Goal: Transaction & Acquisition: Download file/media

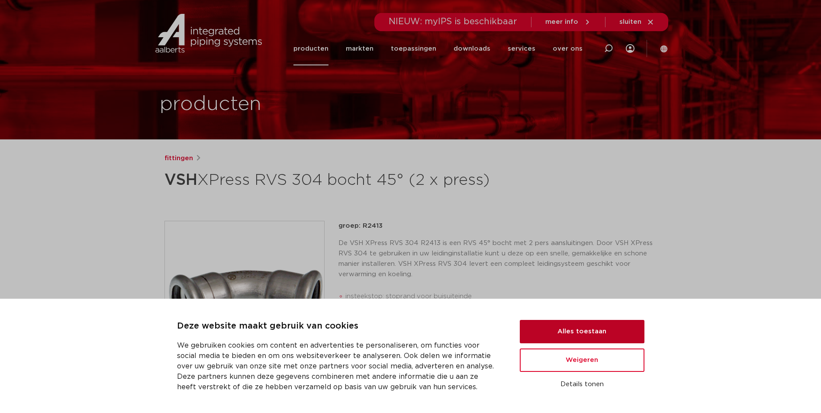
click at [591, 328] on button "Alles toestaan" at bounding box center [582, 331] width 125 height 23
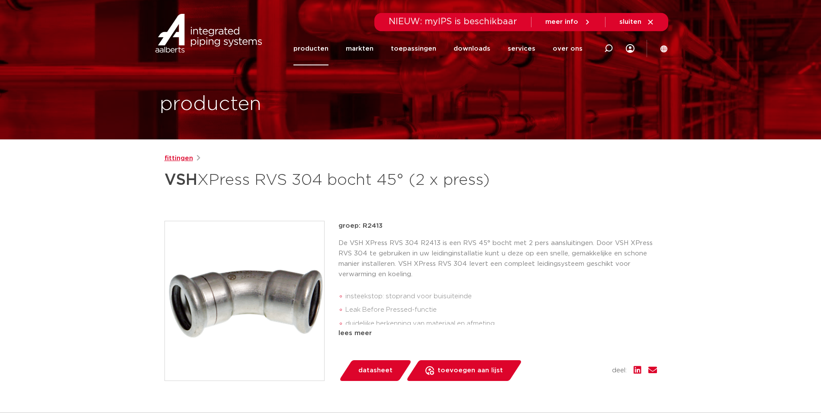
click at [176, 160] on link "fittingen" at bounding box center [178, 158] width 29 height 10
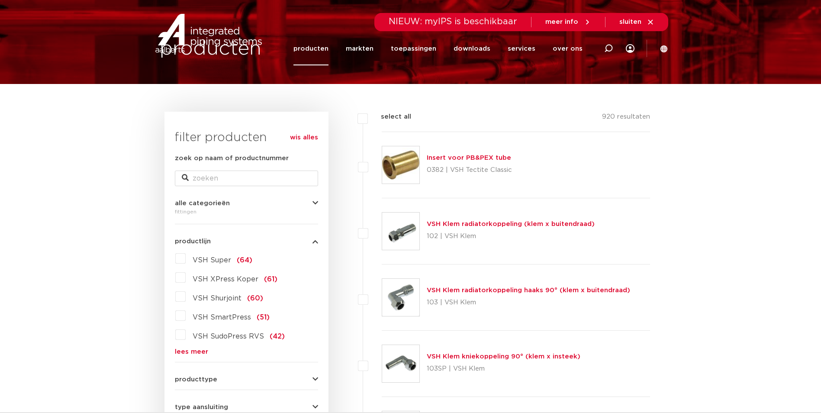
scroll to position [173, 0]
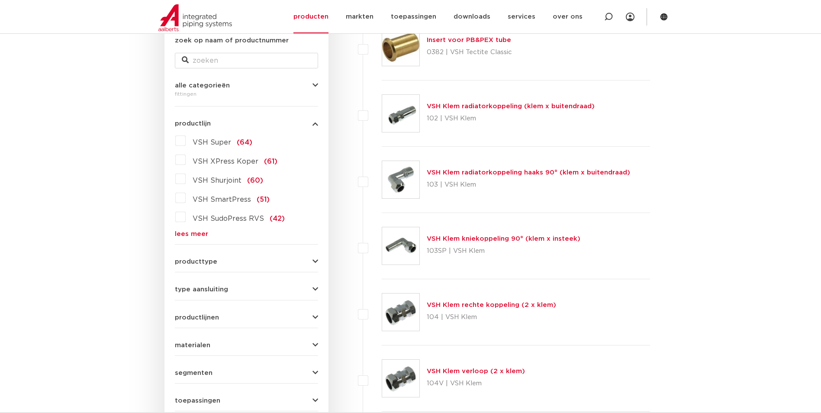
click at [194, 234] on link "lees meer" at bounding box center [246, 234] width 143 height 6
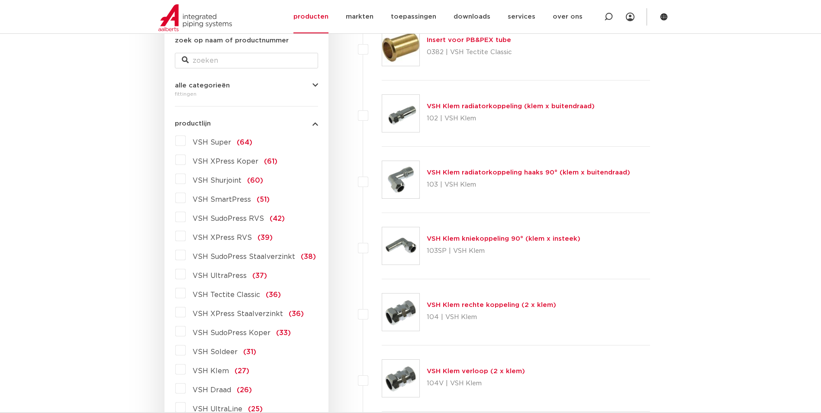
click at [186, 237] on label "VSH XPress RVS (39)" at bounding box center [229, 236] width 87 height 14
click at [0, 0] on input "VSH XPress RVS (39)" at bounding box center [0, 0] width 0 height 0
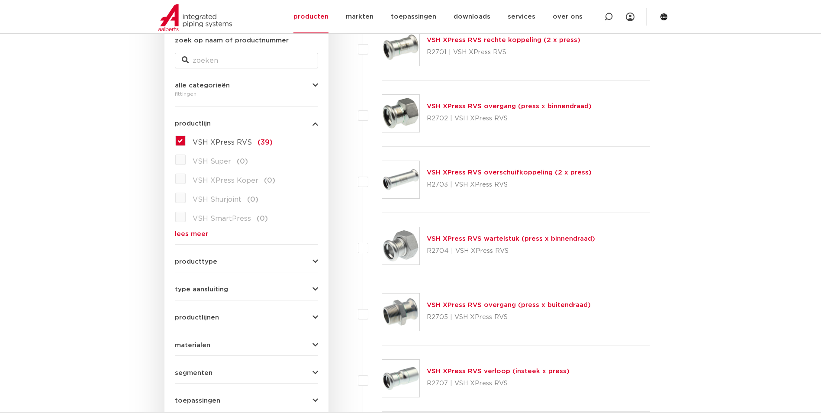
click at [187, 234] on link "lees meer" at bounding box center [246, 234] width 143 height 6
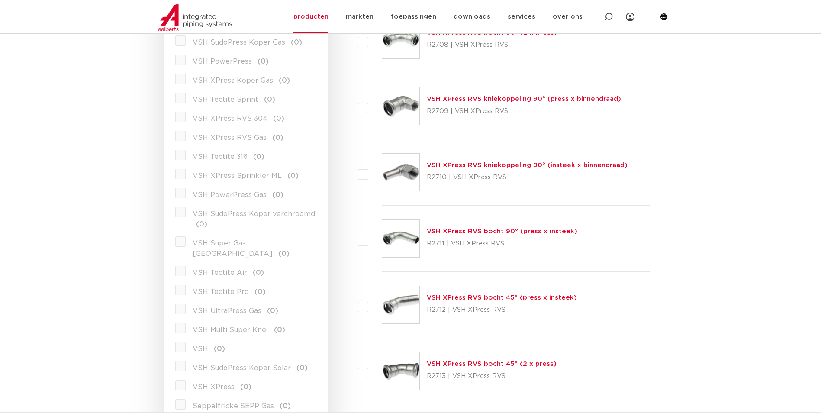
scroll to position [562, 0]
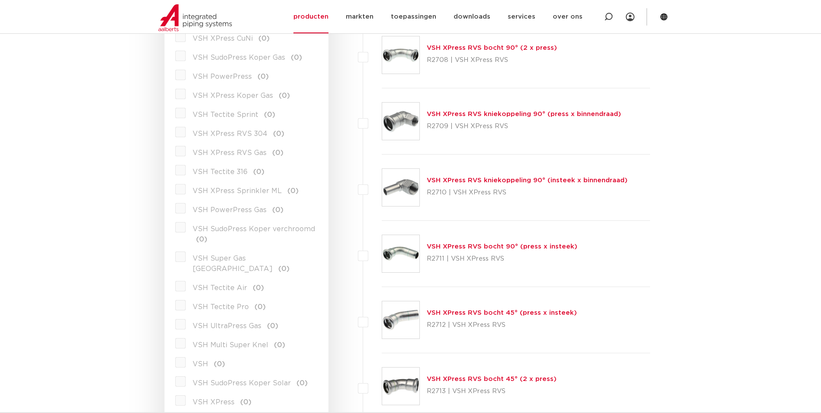
click at [186, 133] on label "VSH XPress RVS 304 (0)" at bounding box center [235, 132] width 99 height 14
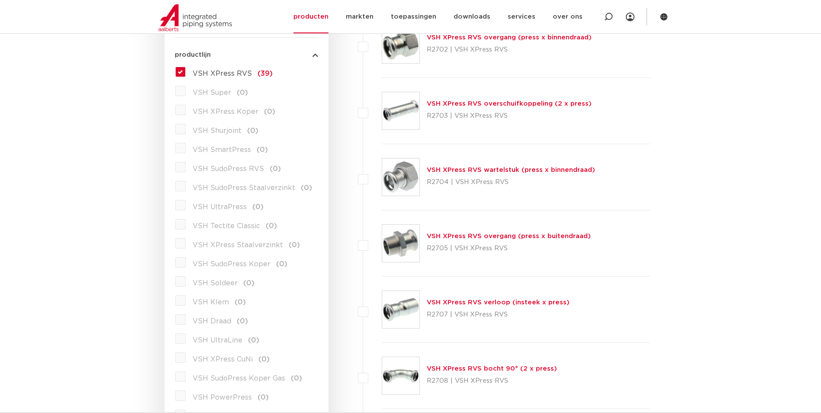
scroll to position [130, 0]
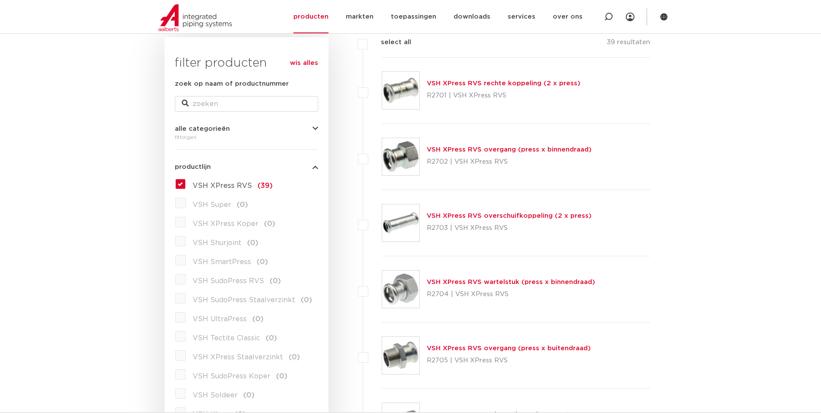
click at [186, 185] on label "VSH XPress RVS (39)" at bounding box center [229, 184] width 87 height 14
click at [0, 0] on input "VSH XPress RVS (39)" at bounding box center [0, 0] width 0 height 0
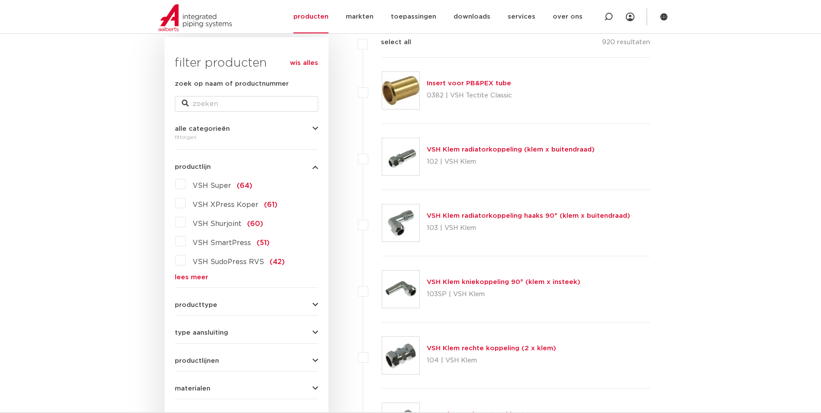
click at [194, 276] on link "lees meer" at bounding box center [246, 277] width 143 height 6
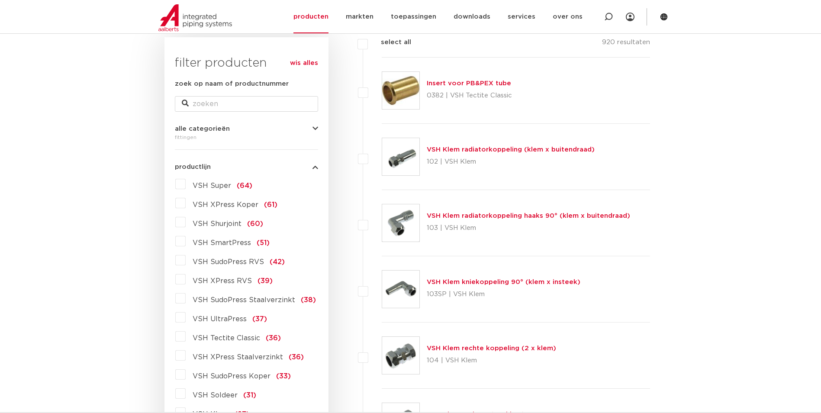
click at [186, 300] on label "VSH SudoPress Staalverzinkt (38)" at bounding box center [251, 298] width 130 height 14
click at [0, 0] on input "VSH SudoPress Staalverzinkt (38)" at bounding box center [0, 0] width 0 height 0
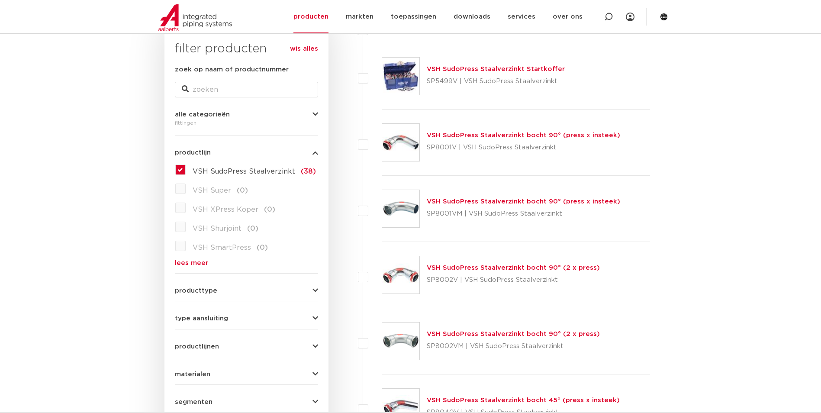
scroll to position [130, 0]
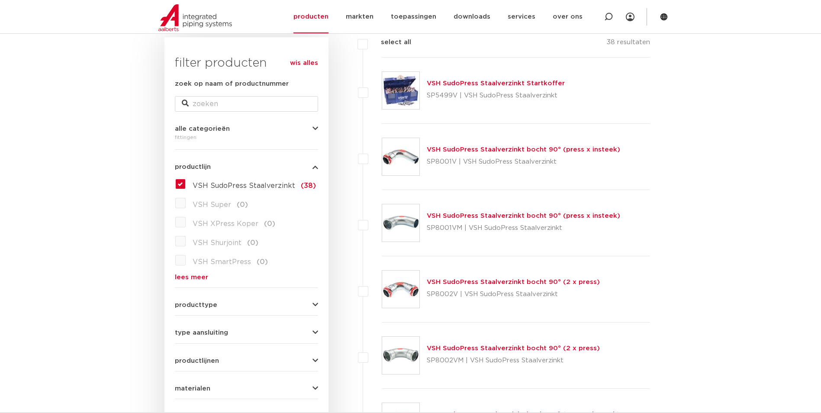
click at [186, 184] on label "VSH SudoPress Staalverzinkt (38)" at bounding box center [251, 184] width 130 height 14
click at [0, 0] on input "VSH SudoPress Staalverzinkt (38)" at bounding box center [0, 0] width 0 height 0
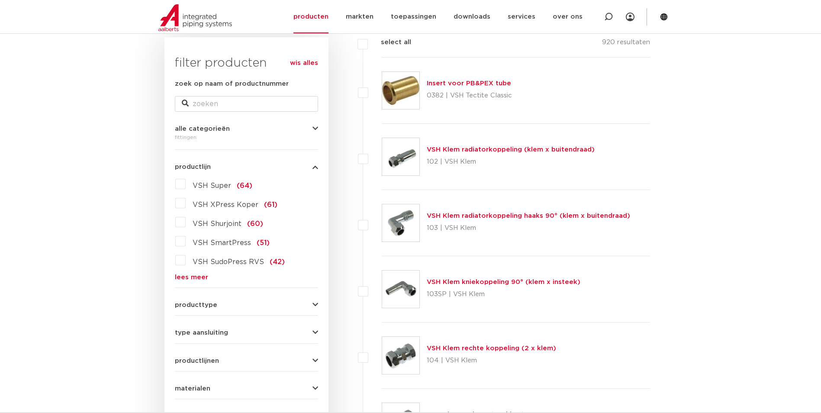
scroll to position [130, 0]
click at [194, 276] on link "lees meer" at bounding box center [246, 277] width 143 height 6
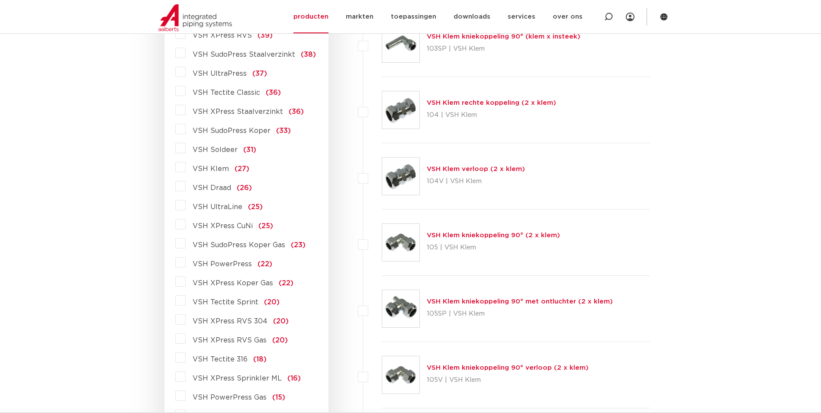
scroll to position [389, 0]
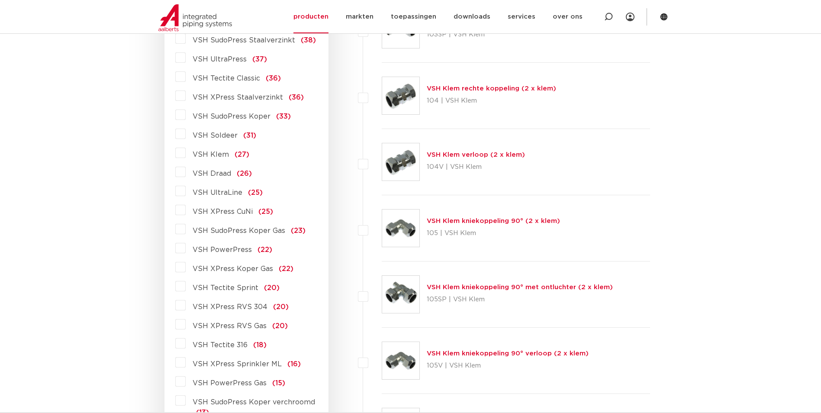
click at [186, 307] on label "VSH XPress RVS 304 (20)" at bounding box center [237, 305] width 103 height 14
click at [0, 0] on input "VSH XPress RVS 304 (20)" at bounding box center [0, 0] width 0 height 0
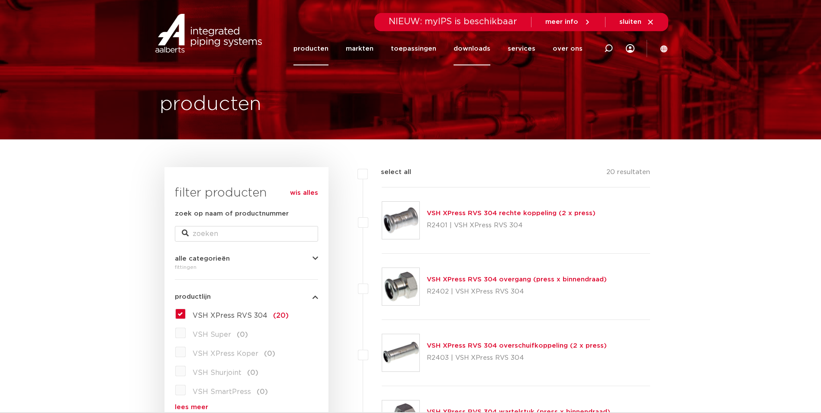
click at [482, 48] on link "downloads" at bounding box center [471, 48] width 37 height 33
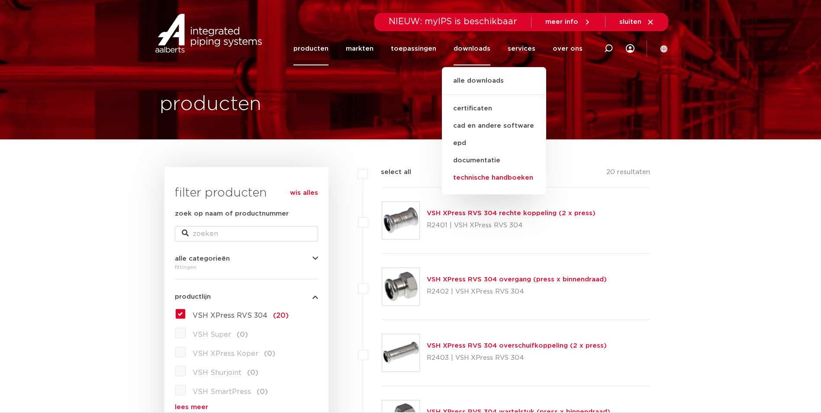
click at [485, 173] on link "technische handboeken" at bounding box center [494, 177] width 104 height 17
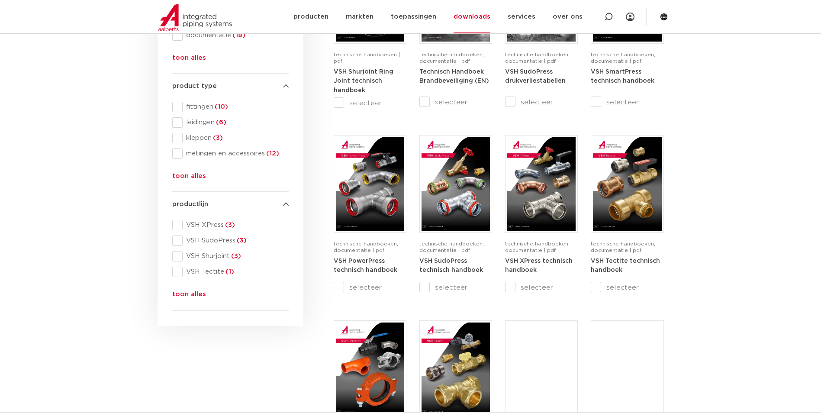
scroll to position [260, 0]
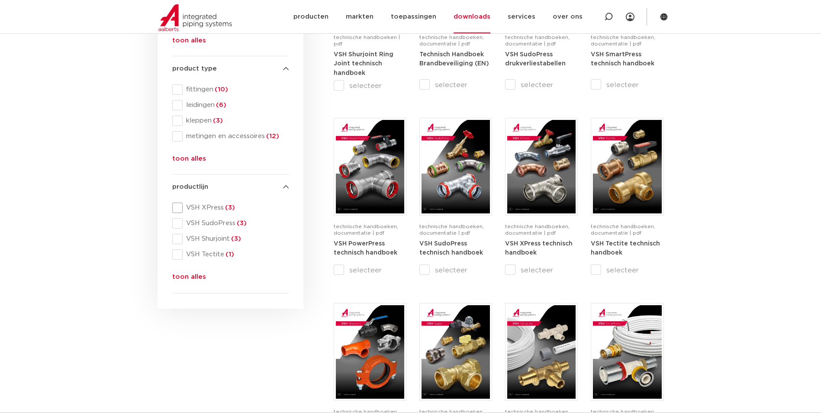
click at [177, 206] on span at bounding box center [177, 207] width 10 height 10
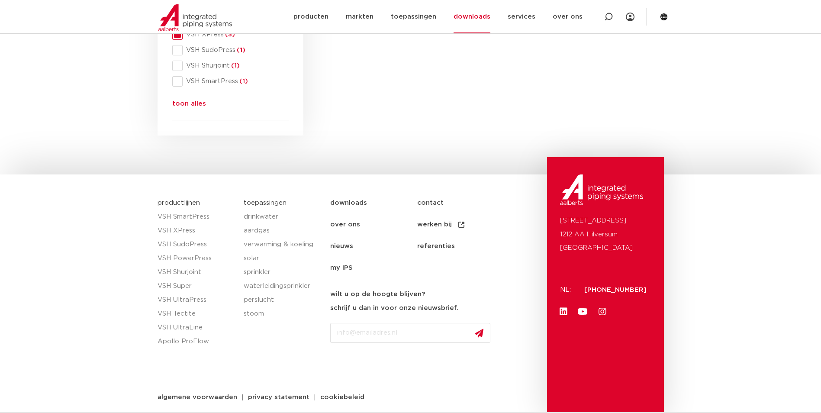
scroll to position [260, 0]
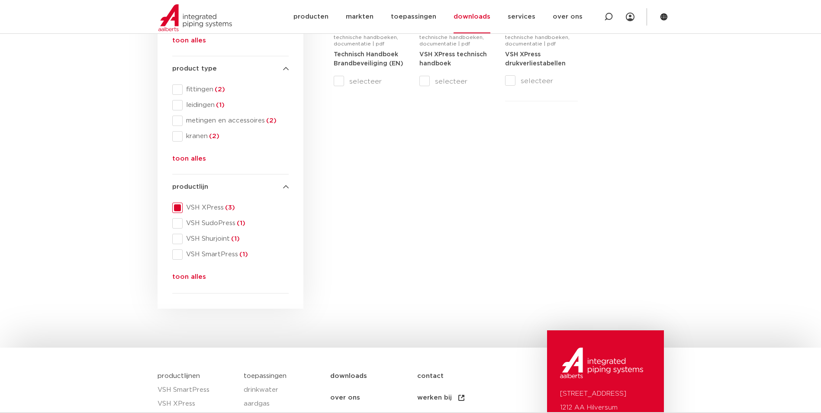
click at [183, 273] on button "toon alles" at bounding box center [189, 279] width 34 height 14
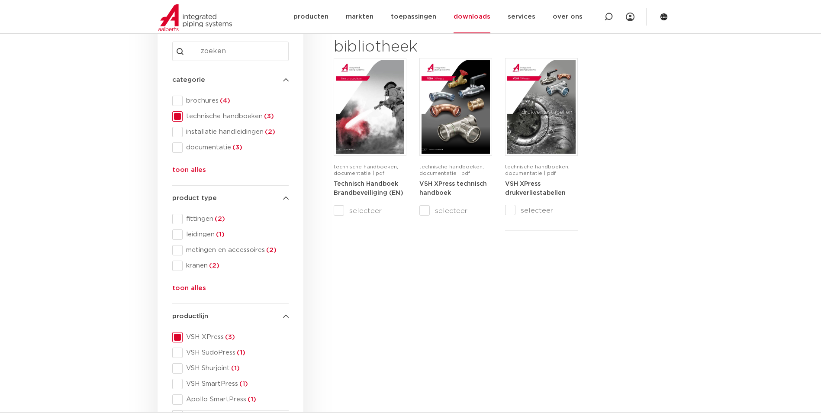
scroll to position [130, 0]
click at [181, 116] on span at bounding box center [177, 117] width 10 height 10
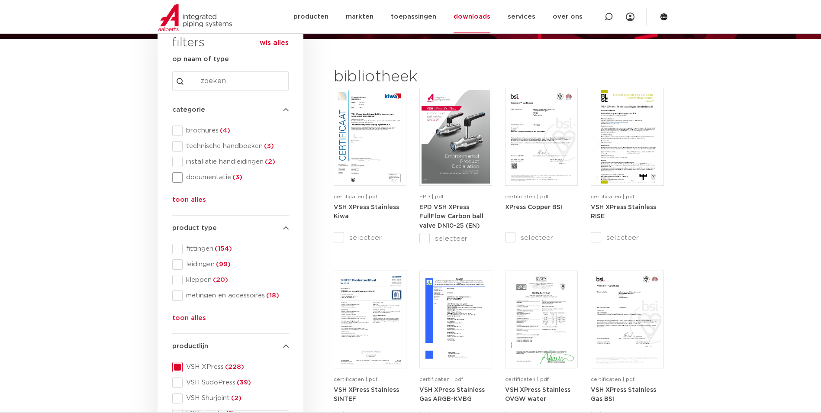
scroll to position [87, 0]
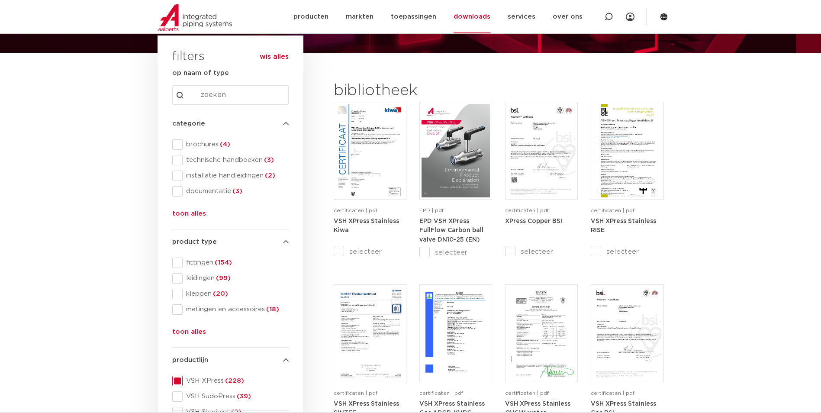
click at [175, 212] on button "toon alles" at bounding box center [189, 216] width 34 height 14
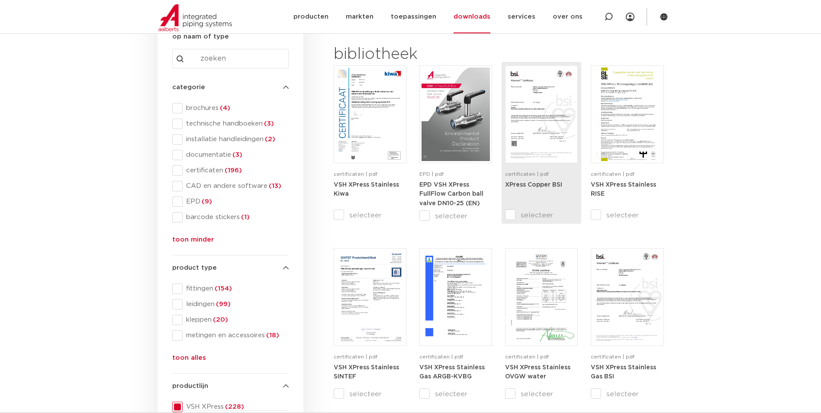
scroll to position [0, 0]
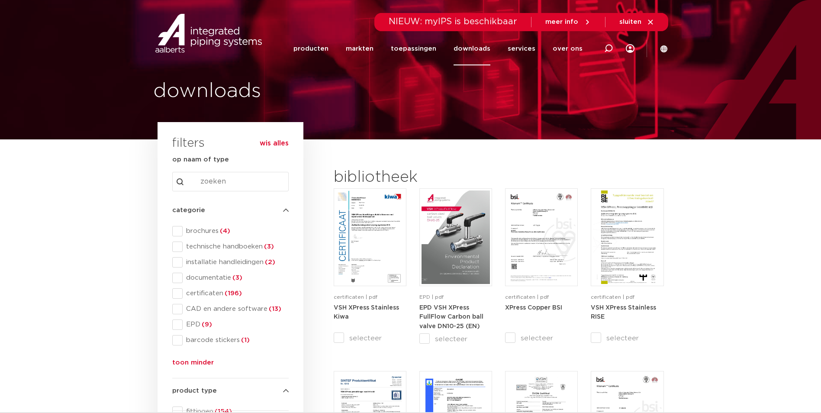
click at [470, 48] on link "downloads" at bounding box center [471, 48] width 37 height 33
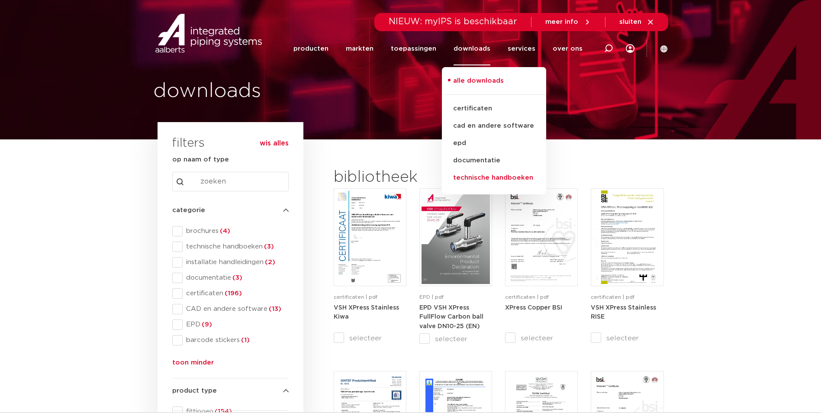
click at [473, 176] on link "technische handboeken" at bounding box center [494, 177] width 104 height 17
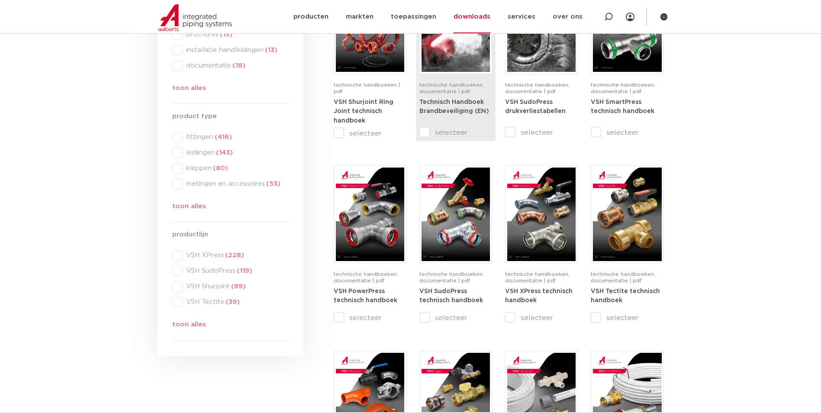
scroll to position [216, 0]
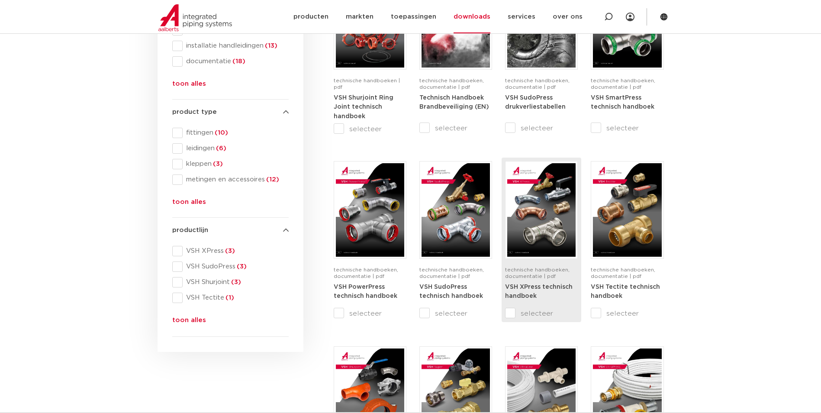
click at [510, 317] on input "selecteer" at bounding box center [523, 313] width 36 height 10
checkbox input "true"
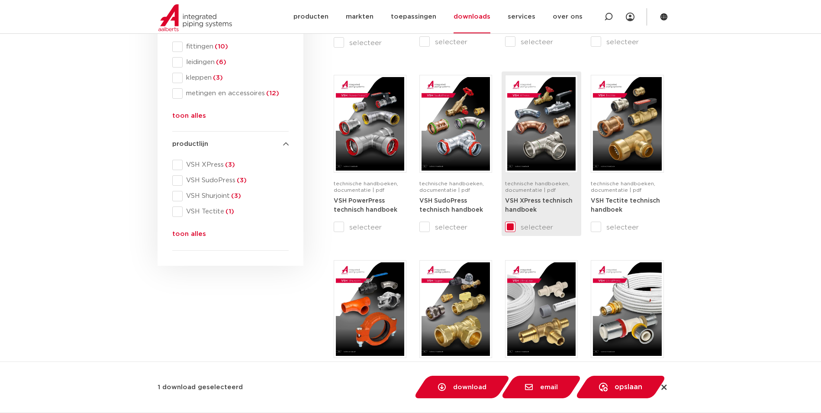
scroll to position [303, 0]
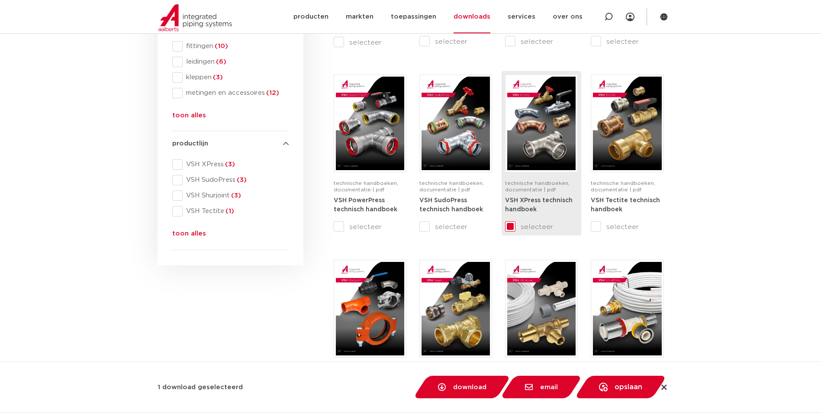
click at [539, 185] on span "technische handboeken, documentatie | pdf" at bounding box center [537, 186] width 64 height 12
